Goal: Go to known website: Access a specific website the user already knows

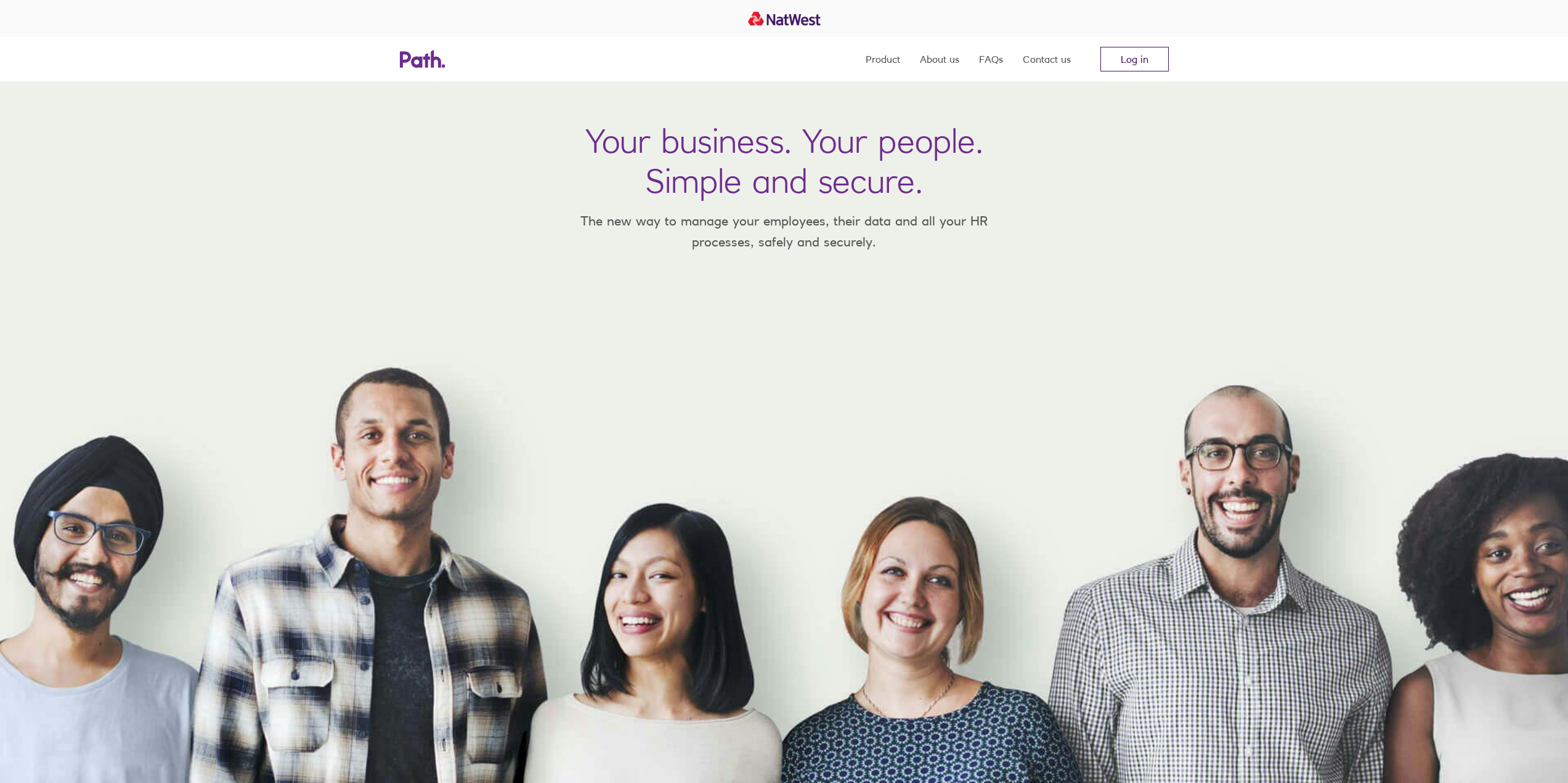
click at [1119, 54] on link "Log in" at bounding box center [1134, 59] width 68 height 25
